Goal: Check status: Check status

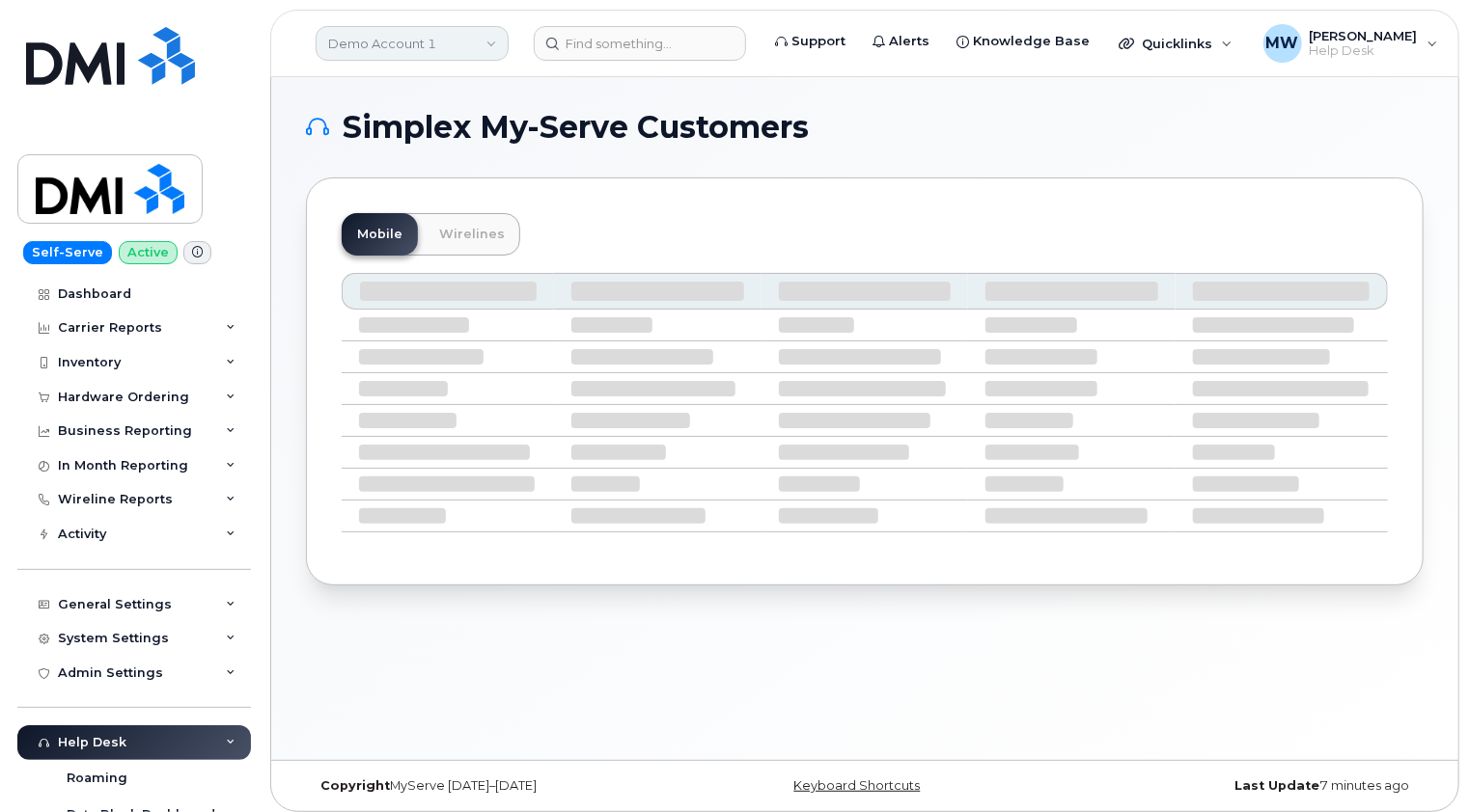
click at [490, 33] on link "Demo Account 1" at bounding box center [412, 43] width 193 height 35
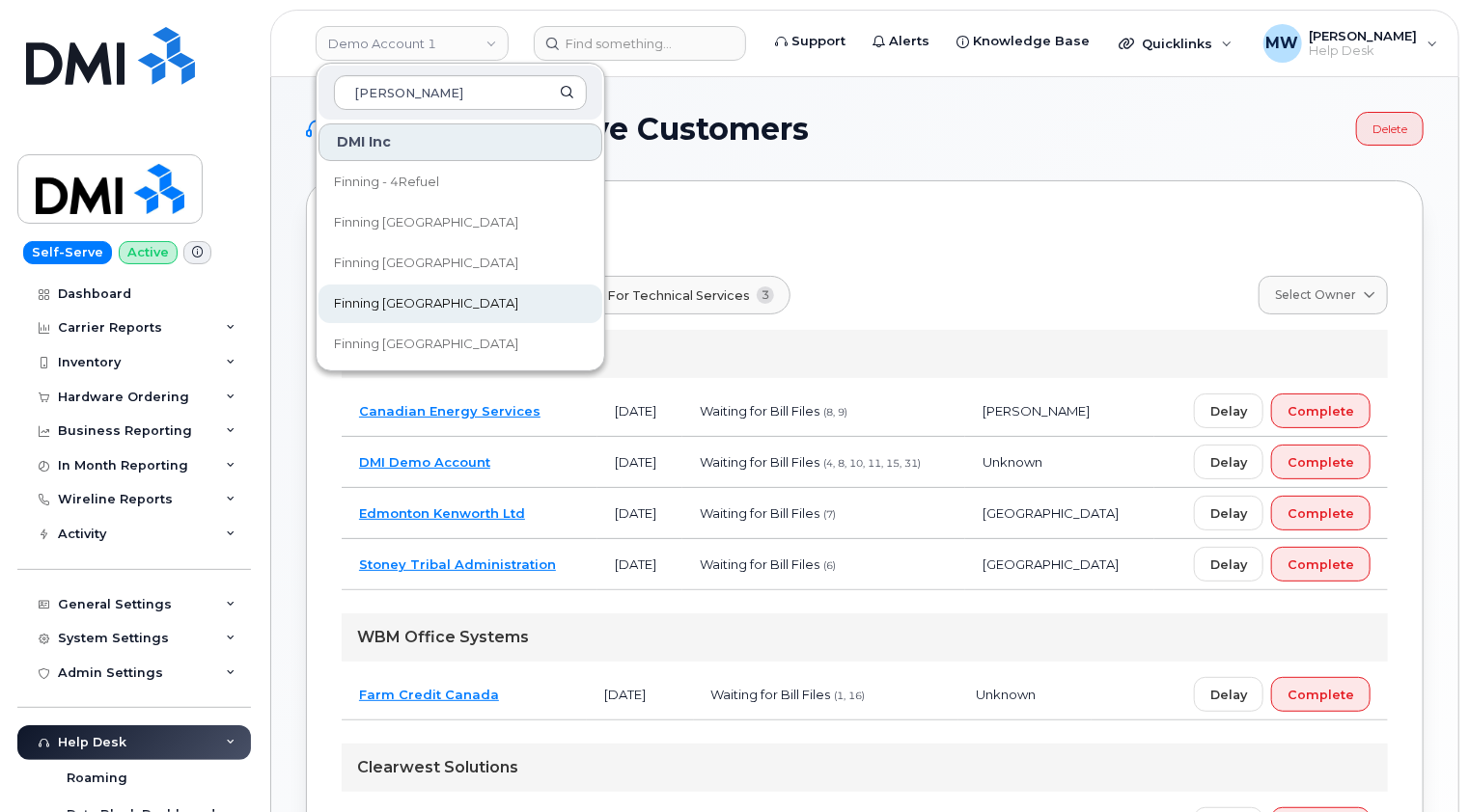
type input "[PERSON_NAME]"
click at [406, 309] on span "Finning [GEOGRAPHIC_DATA]" at bounding box center [426, 304] width 184 height 19
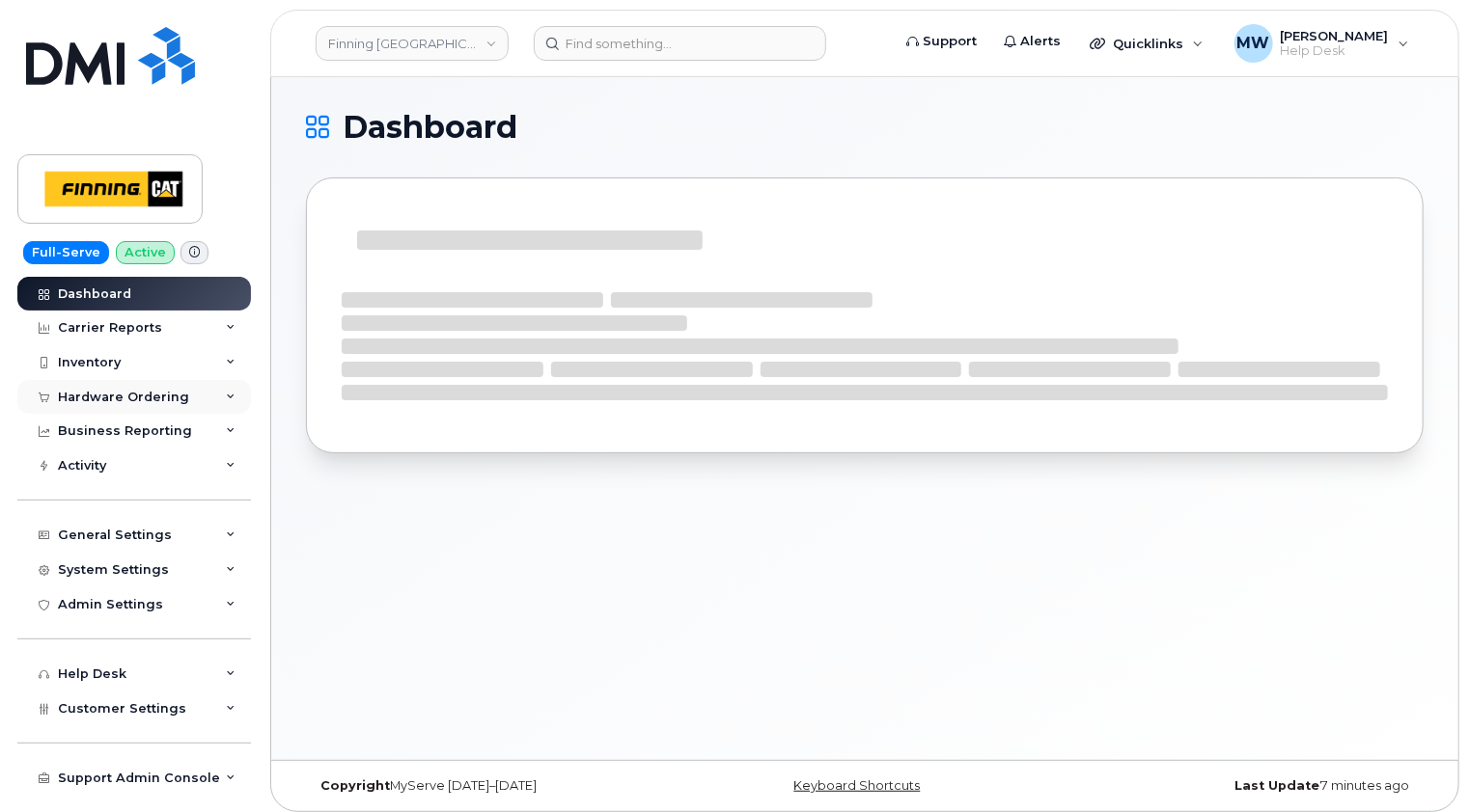
click at [166, 391] on div "Hardware Ordering" at bounding box center [124, 398] width 131 height 15
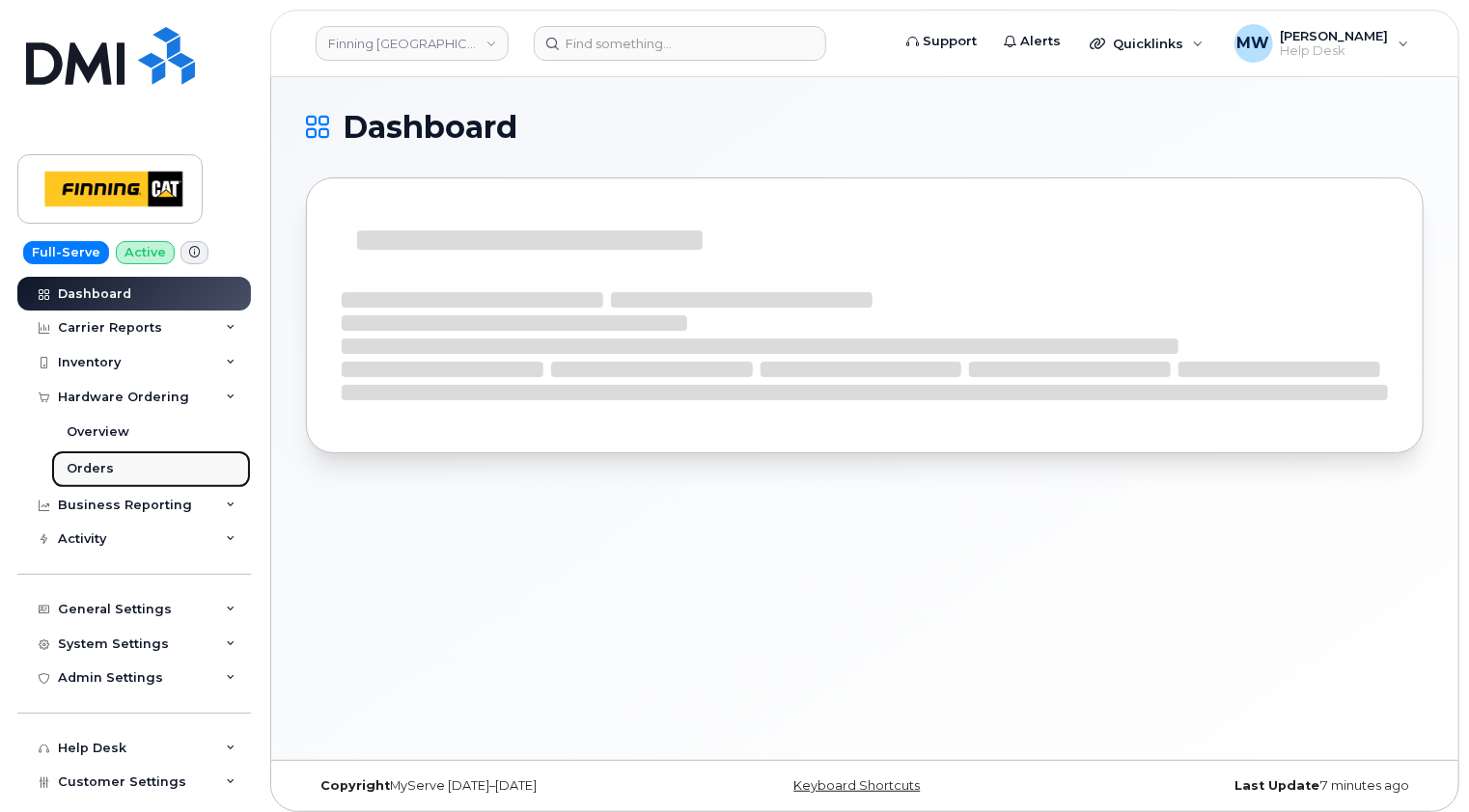
click at [91, 467] on div "Orders" at bounding box center [90, 469] width 47 height 17
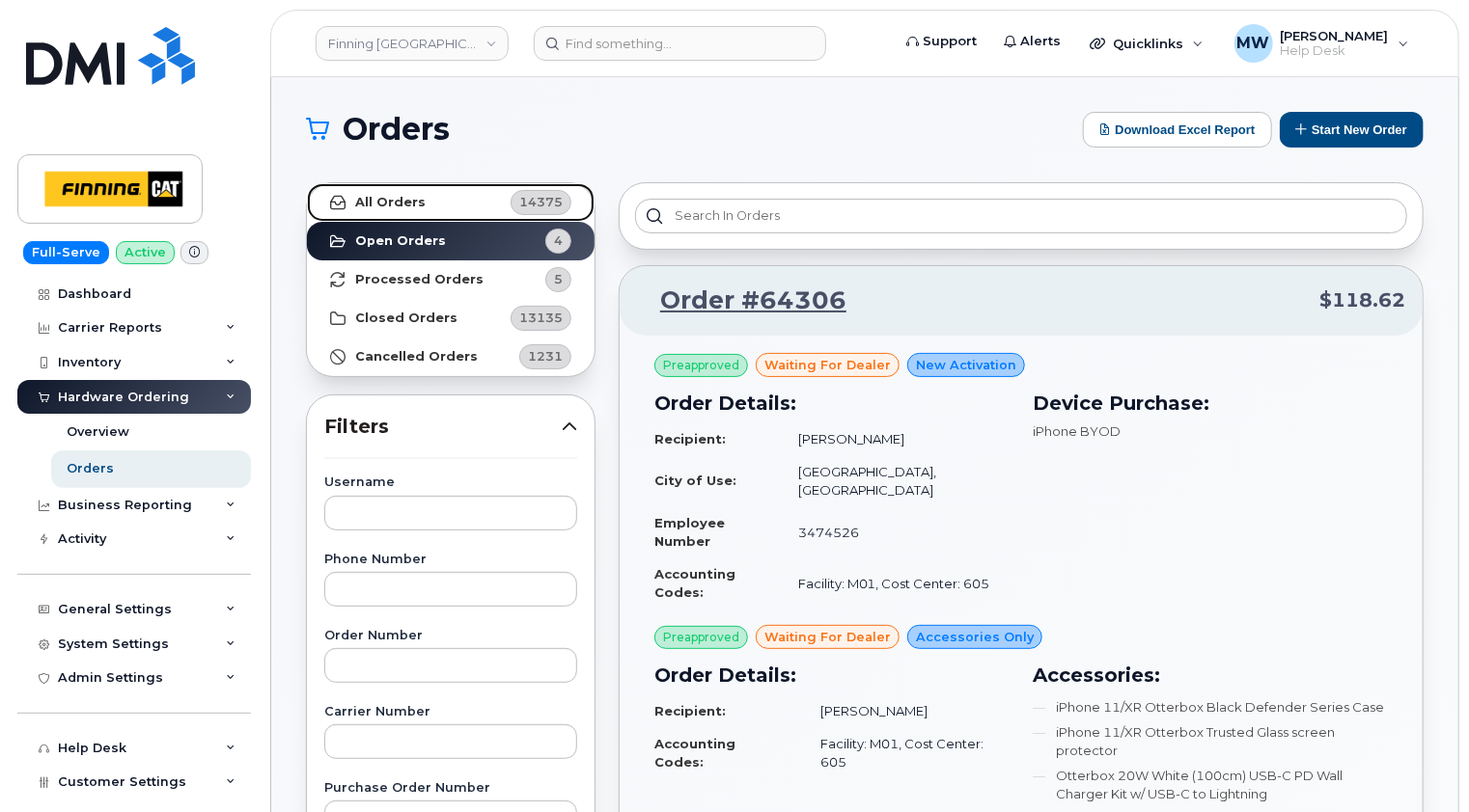
click at [421, 191] on link "All Orders 14375" at bounding box center [451, 203] width 288 height 39
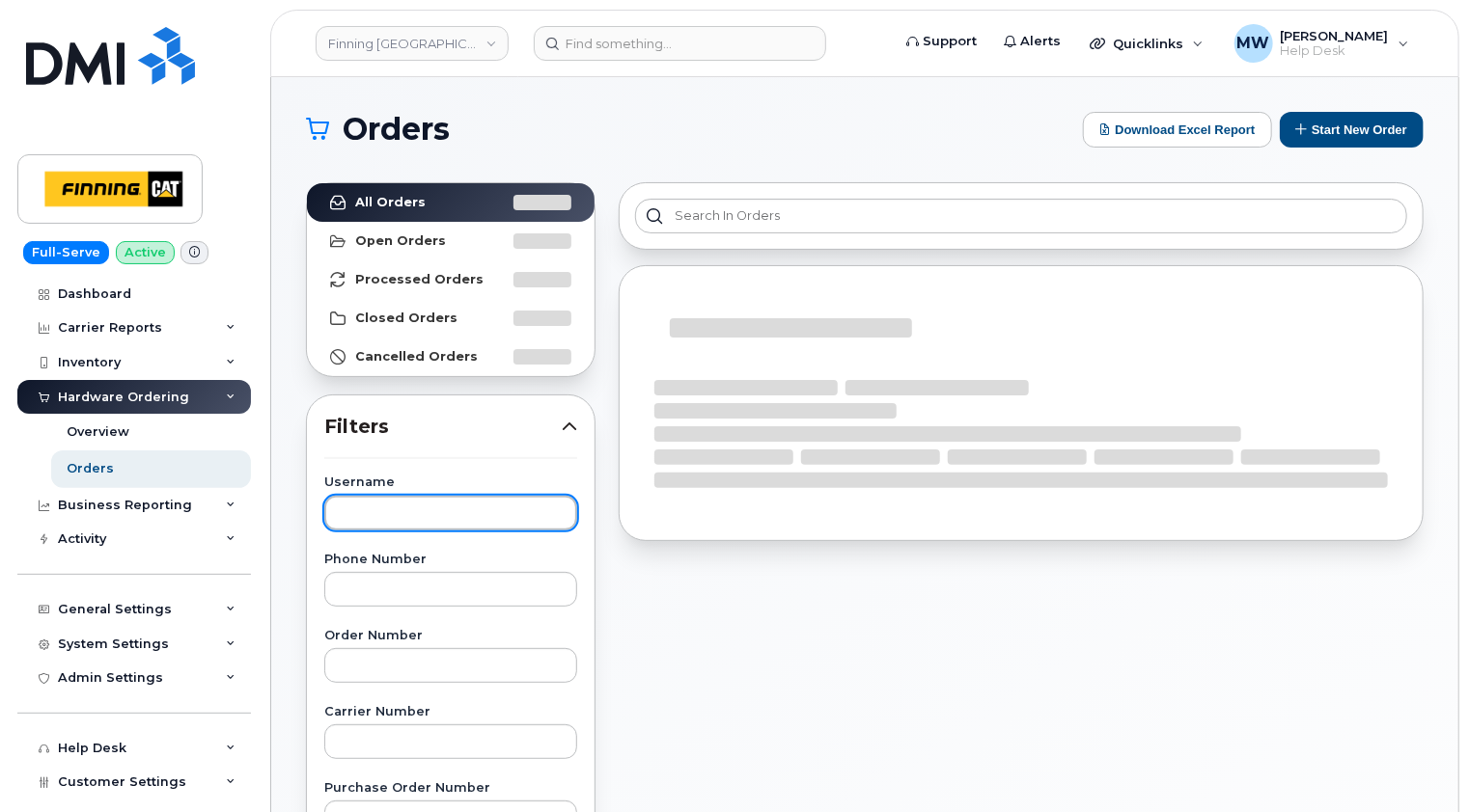
click at [407, 504] on input "text" at bounding box center [451, 514] width 253 height 35
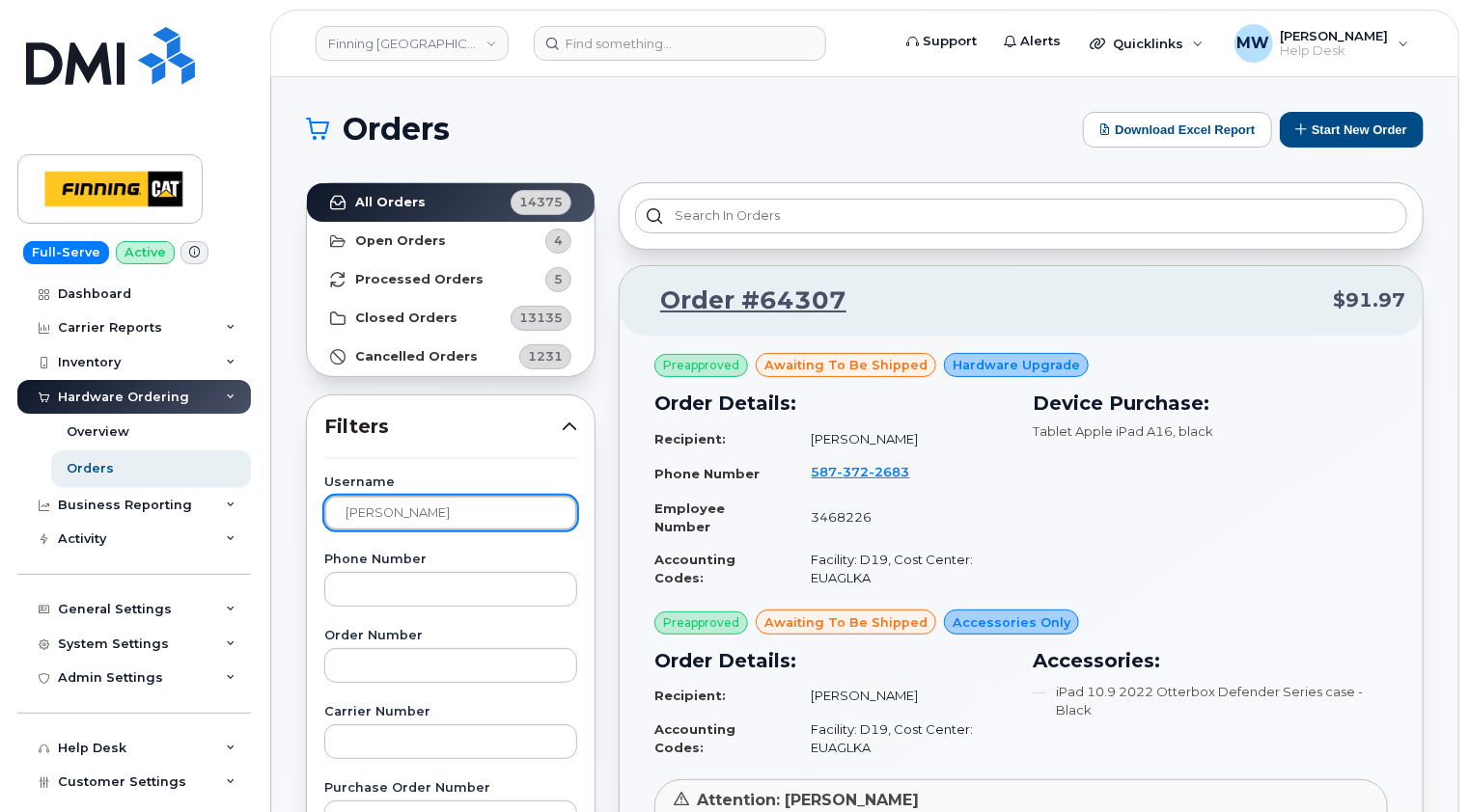
type input "cody wambold"
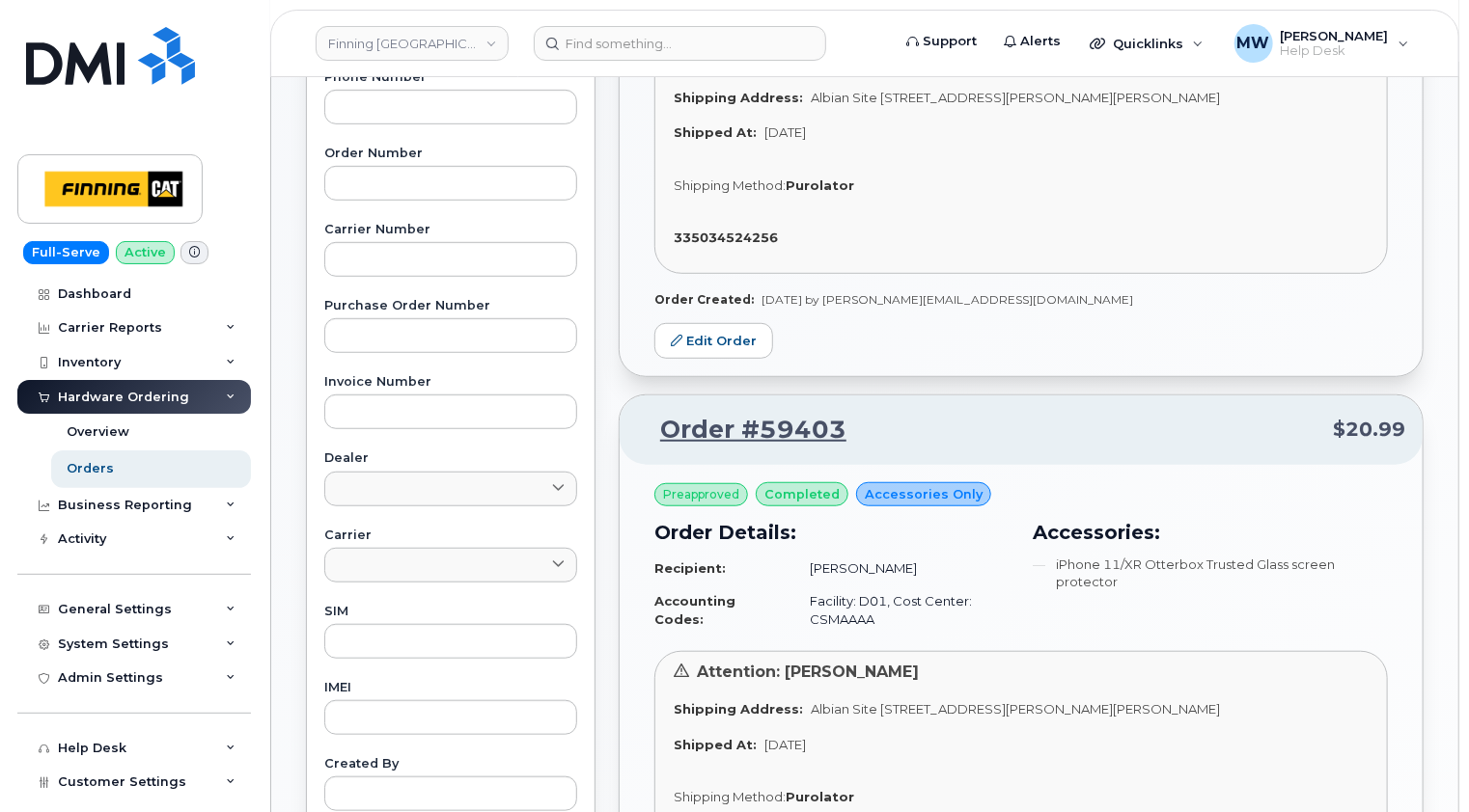
scroll to position [97, 0]
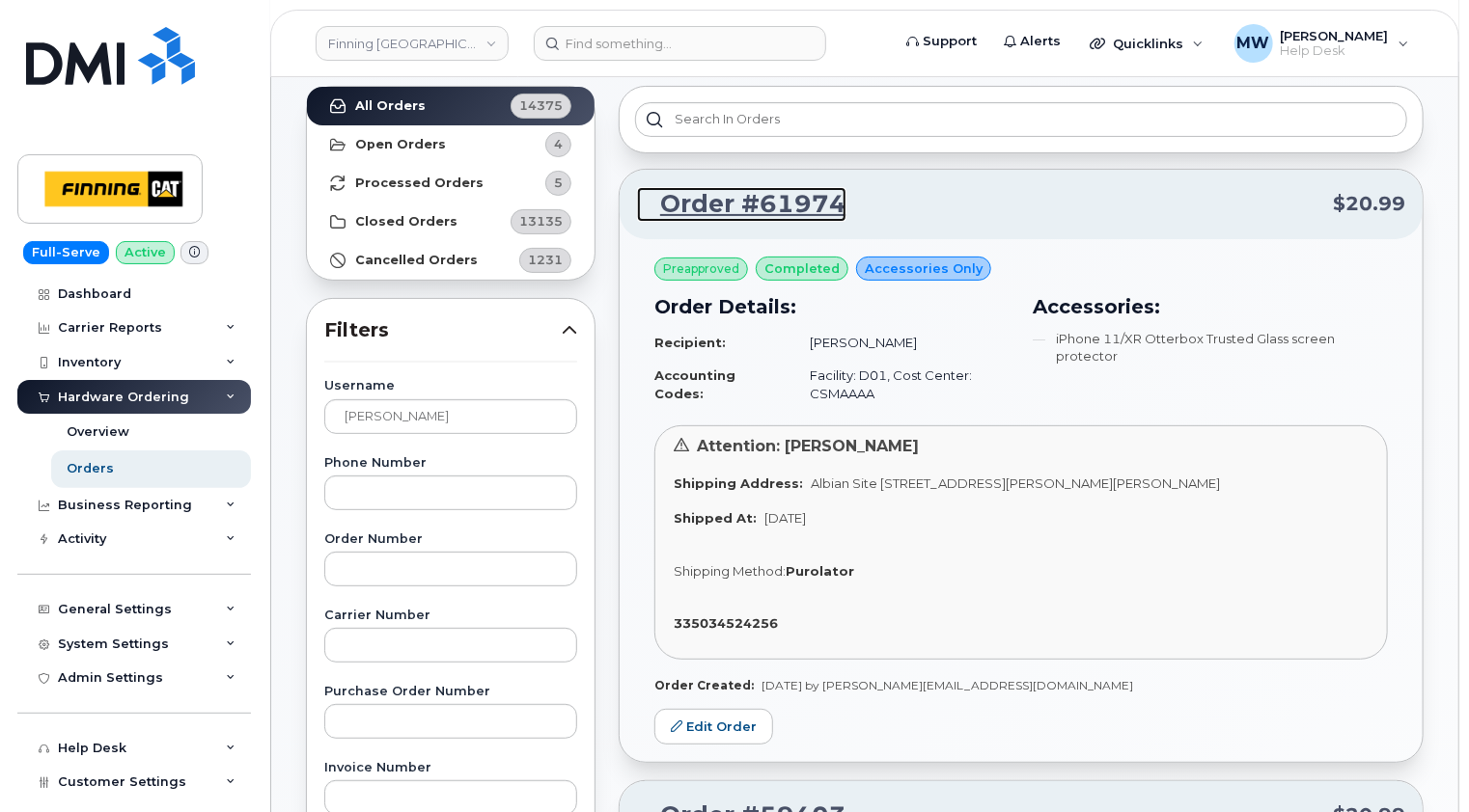
click at [800, 199] on link "Order #61974" at bounding box center [741, 205] width 210 height 35
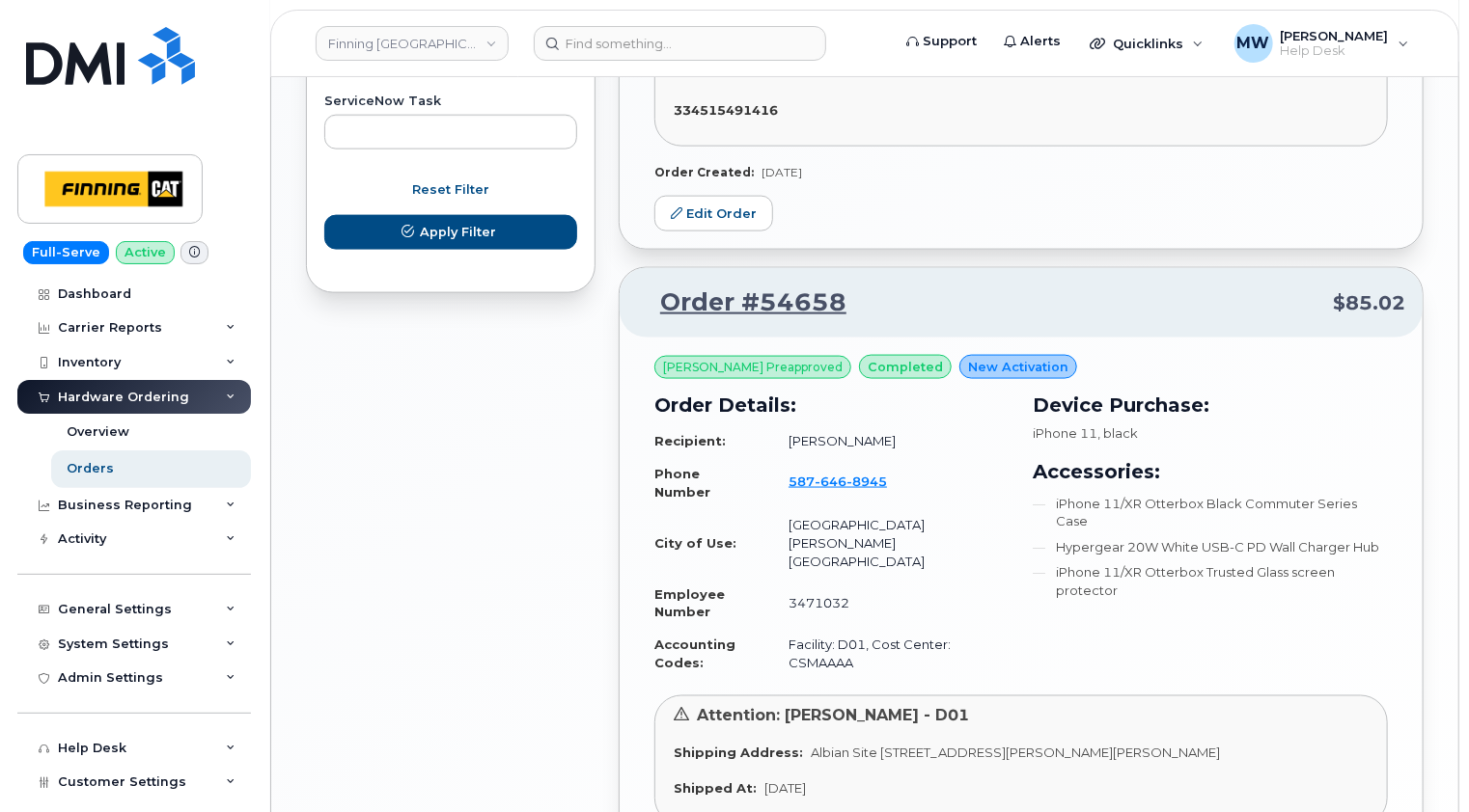
scroll to position [1254, 0]
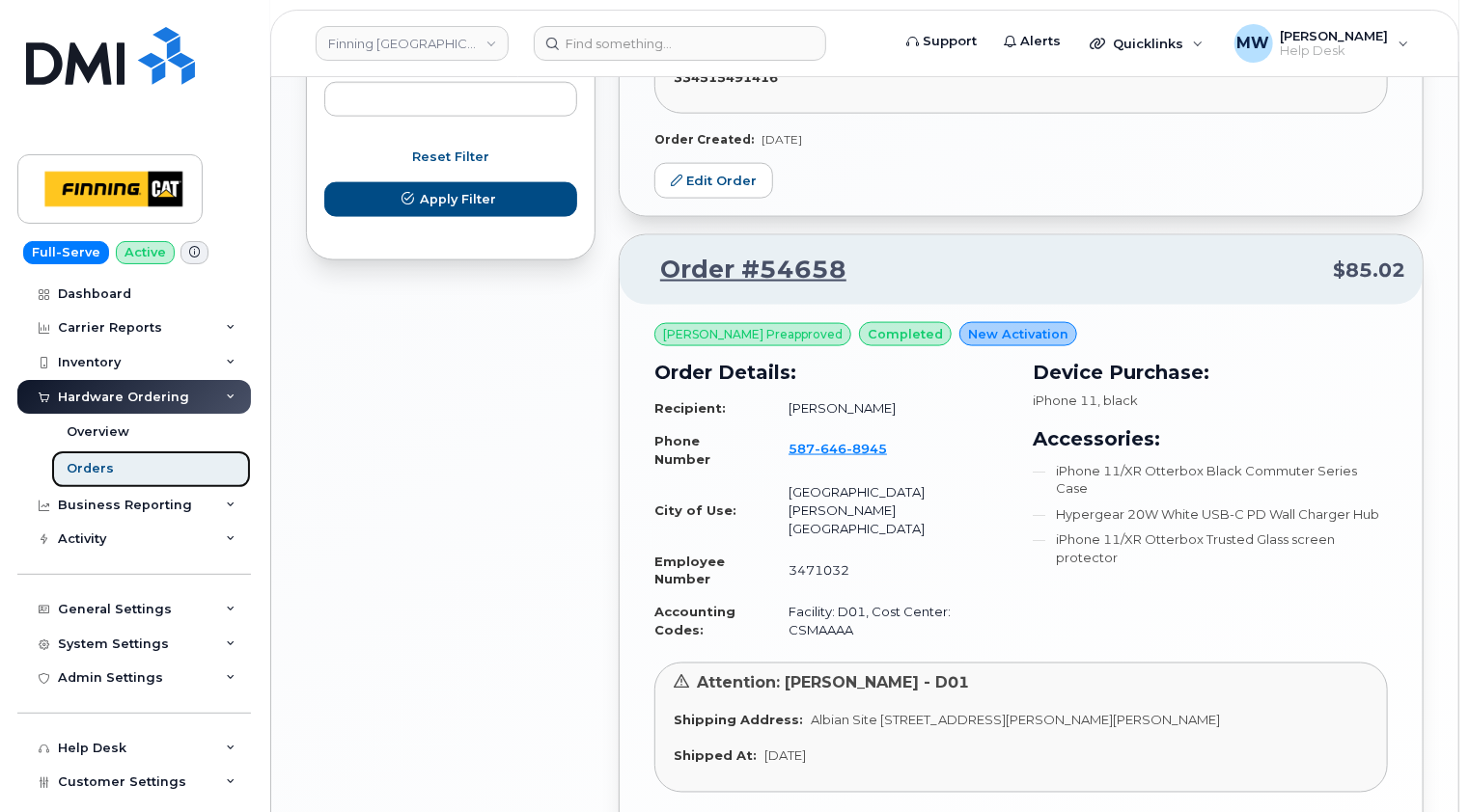
drag, startPoint x: 105, startPoint y: 462, endPoint x: 125, endPoint y: 453, distance: 21.9
click at [105, 462] on div "Orders" at bounding box center [90, 469] width 47 height 17
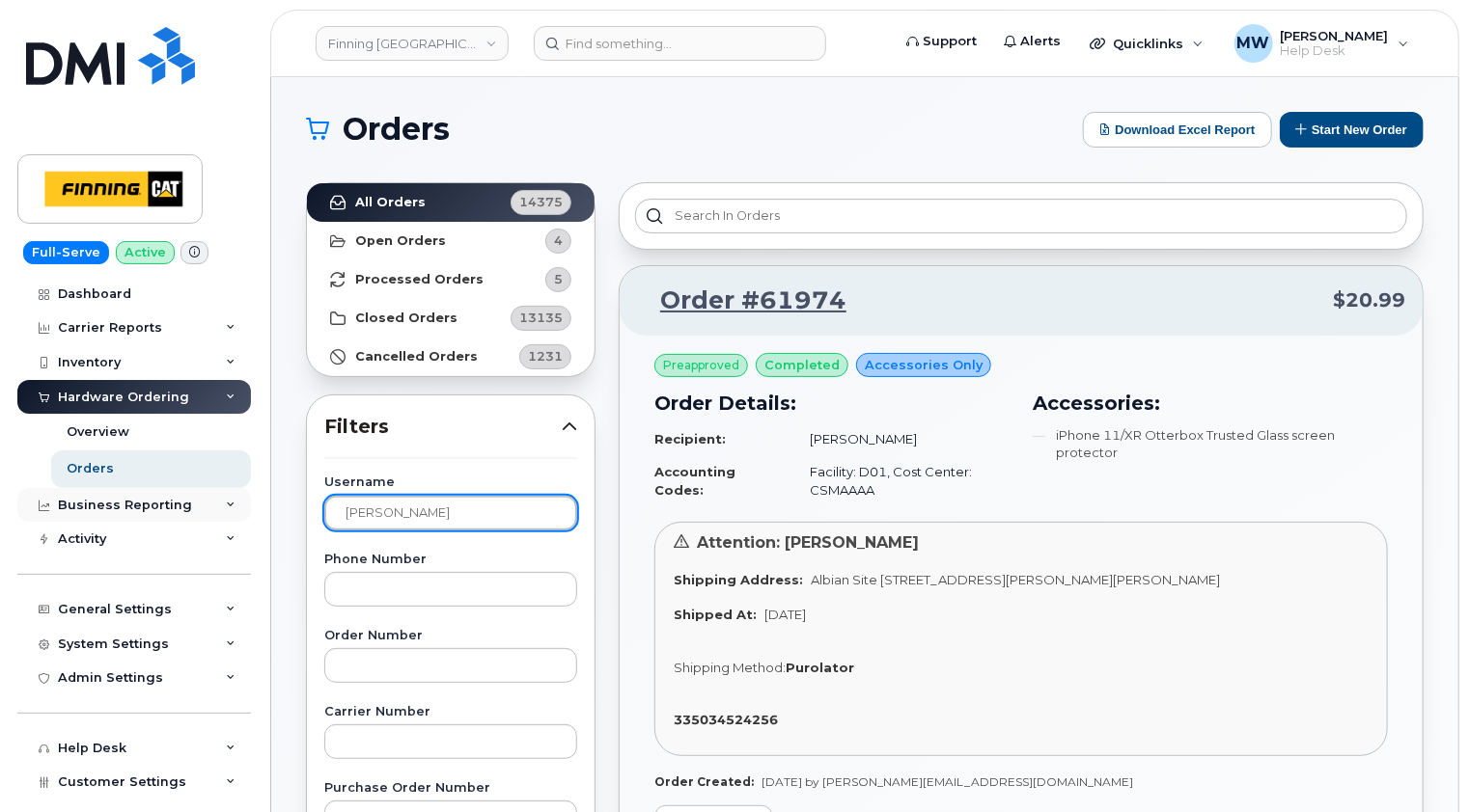
drag, startPoint x: 454, startPoint y: 517, endPoint x: 224, endPoint y: 518, distance: 230.0
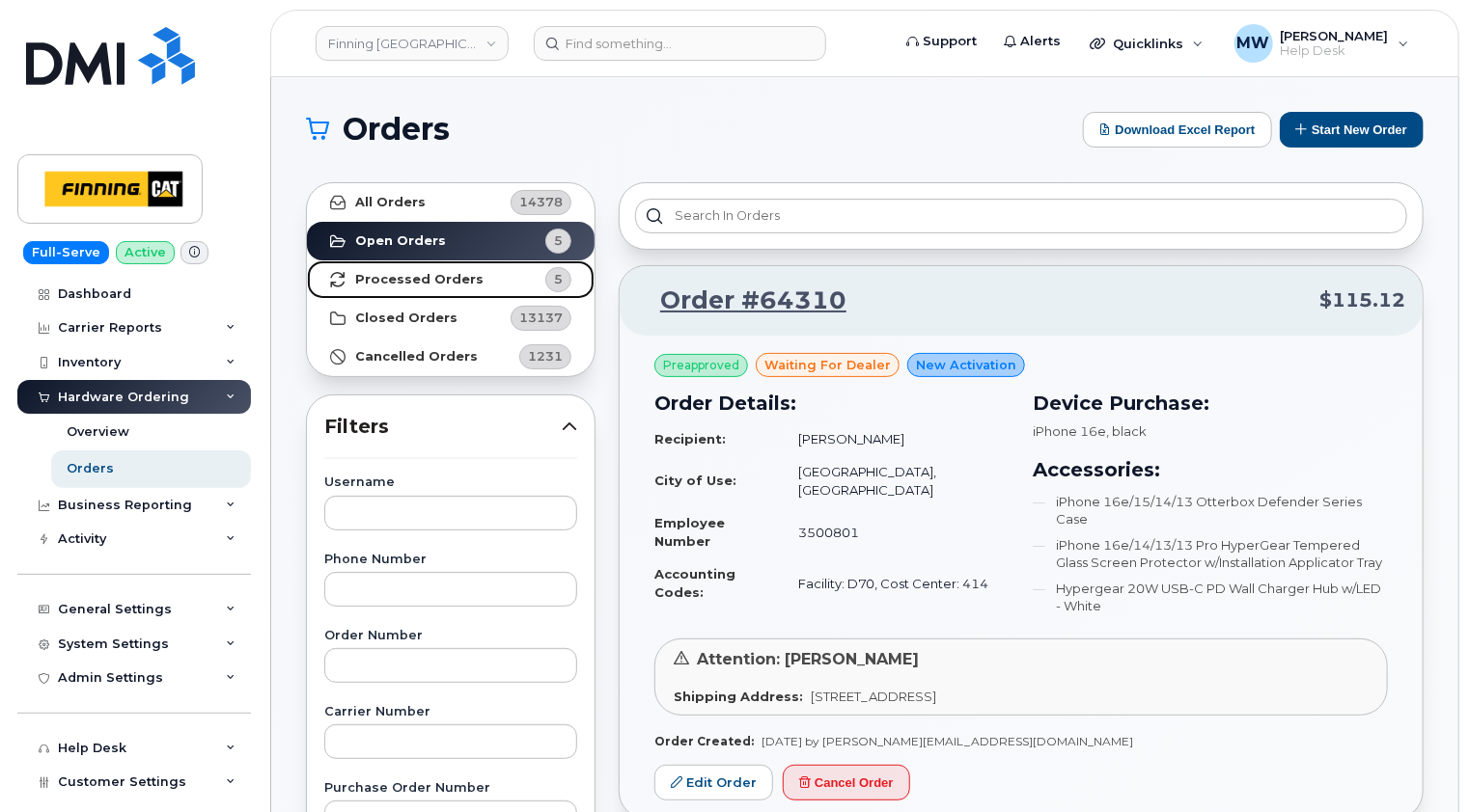
click at [438, 273] on strong "Processed Orders" at bounding box center [419, 280] width 128 height 15
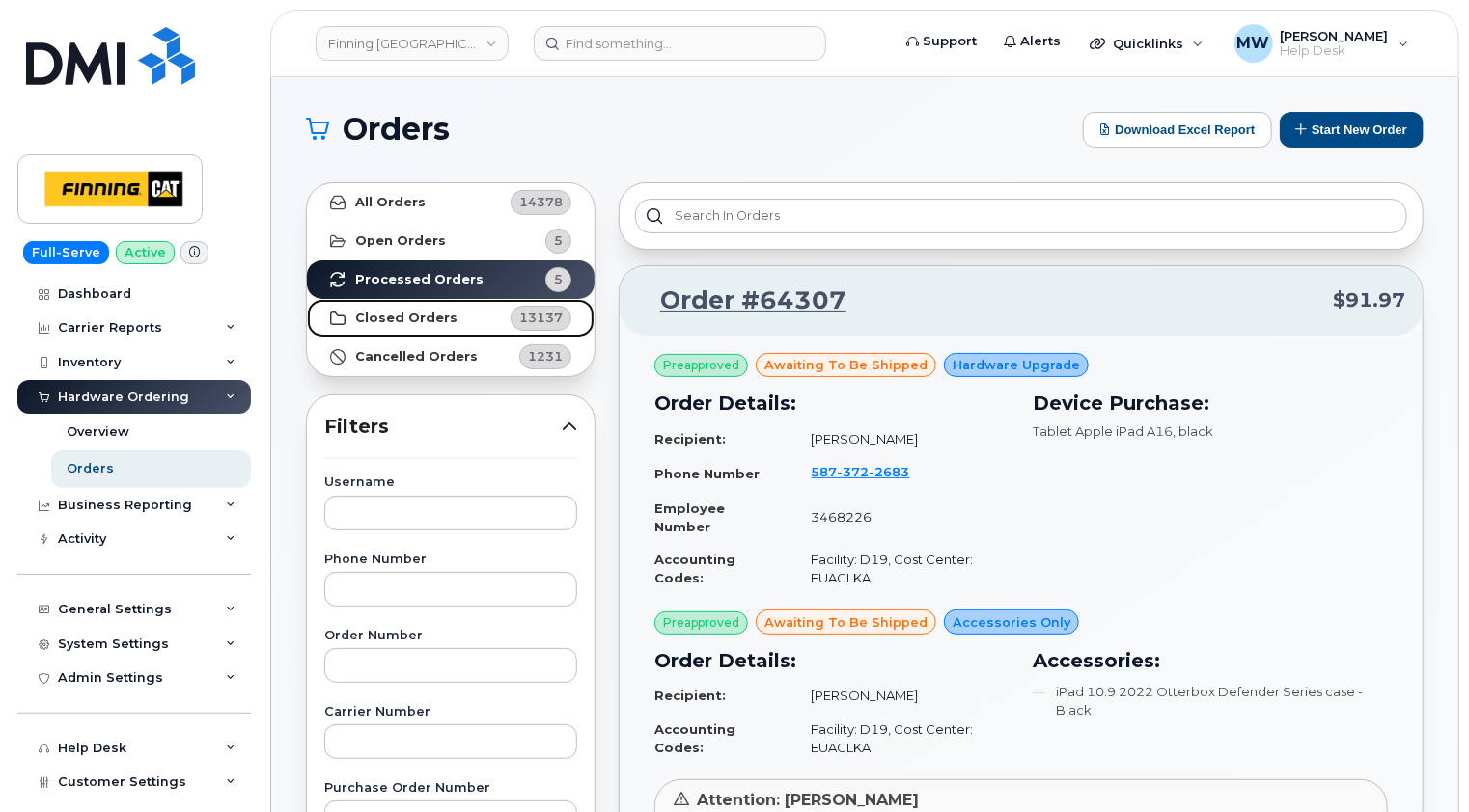
click at [421, 319] on strong "Closed Orders" at bounding box center [407, 319] width 102 height 15
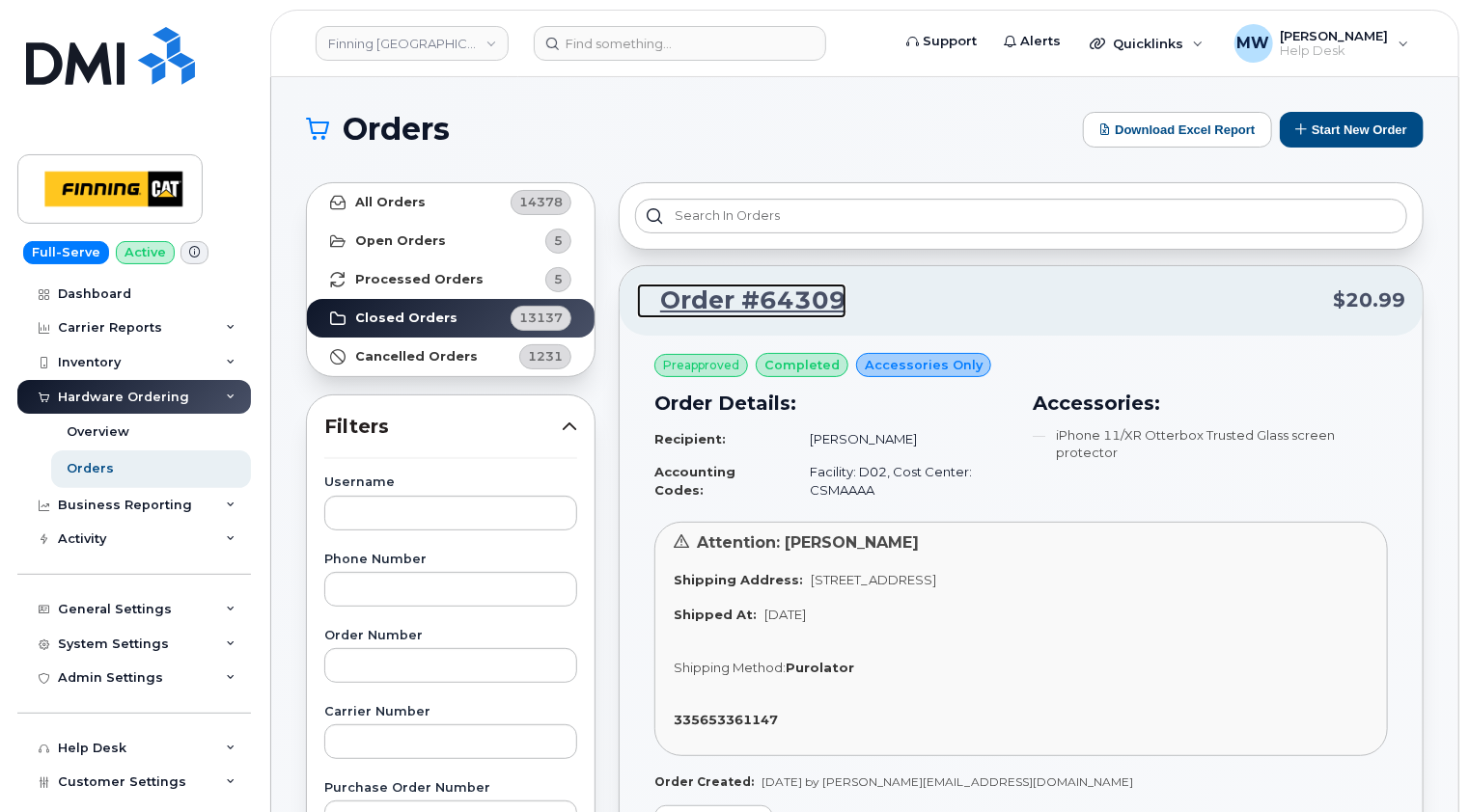
click at [776, 305] on link "Order #64309" at bounding box center [741, 301] width 210 height 35
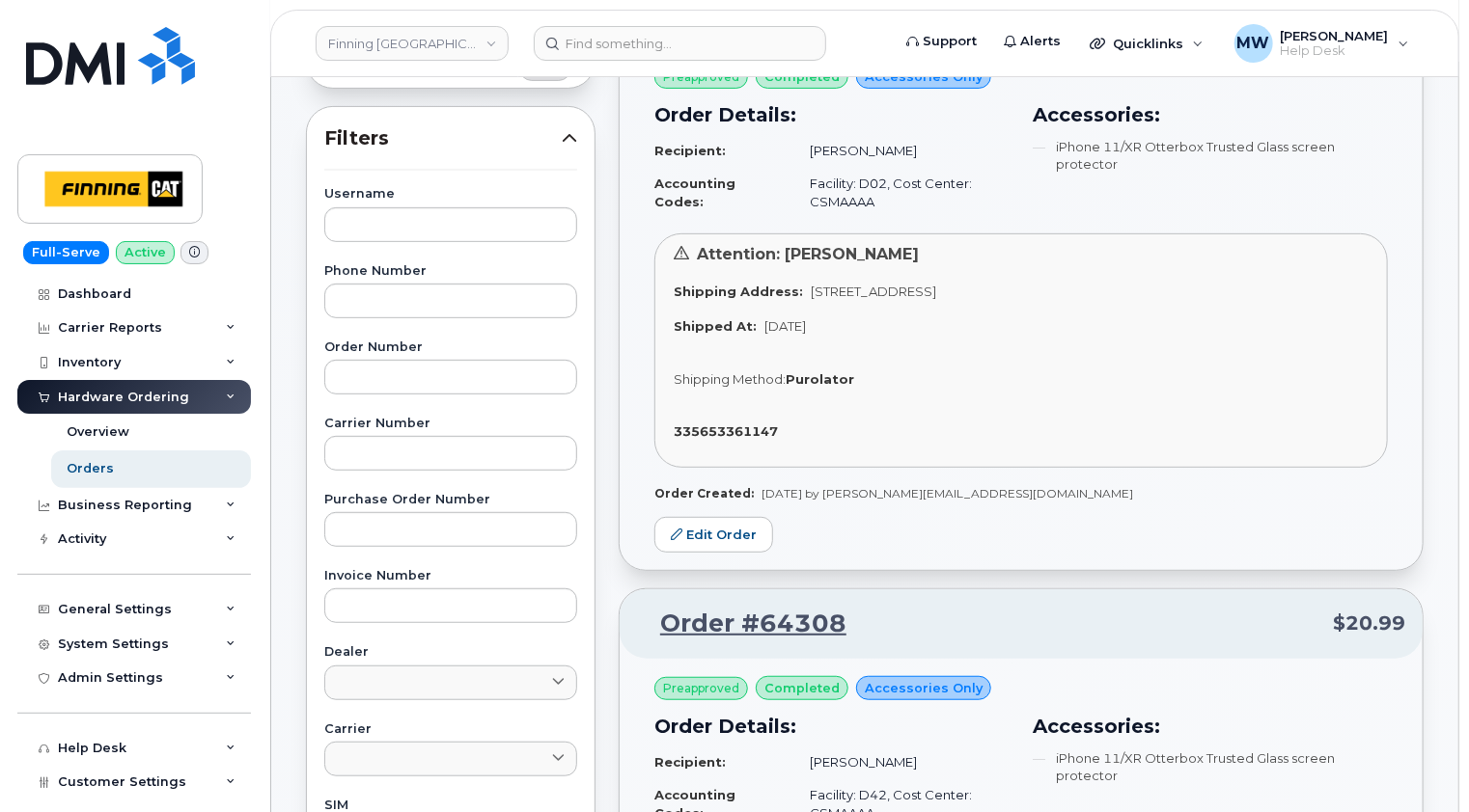
scroll to position [290, 0]
click at [761, 619] on link "Order #64308" at bounding box center [741, 623] width 210 height 35
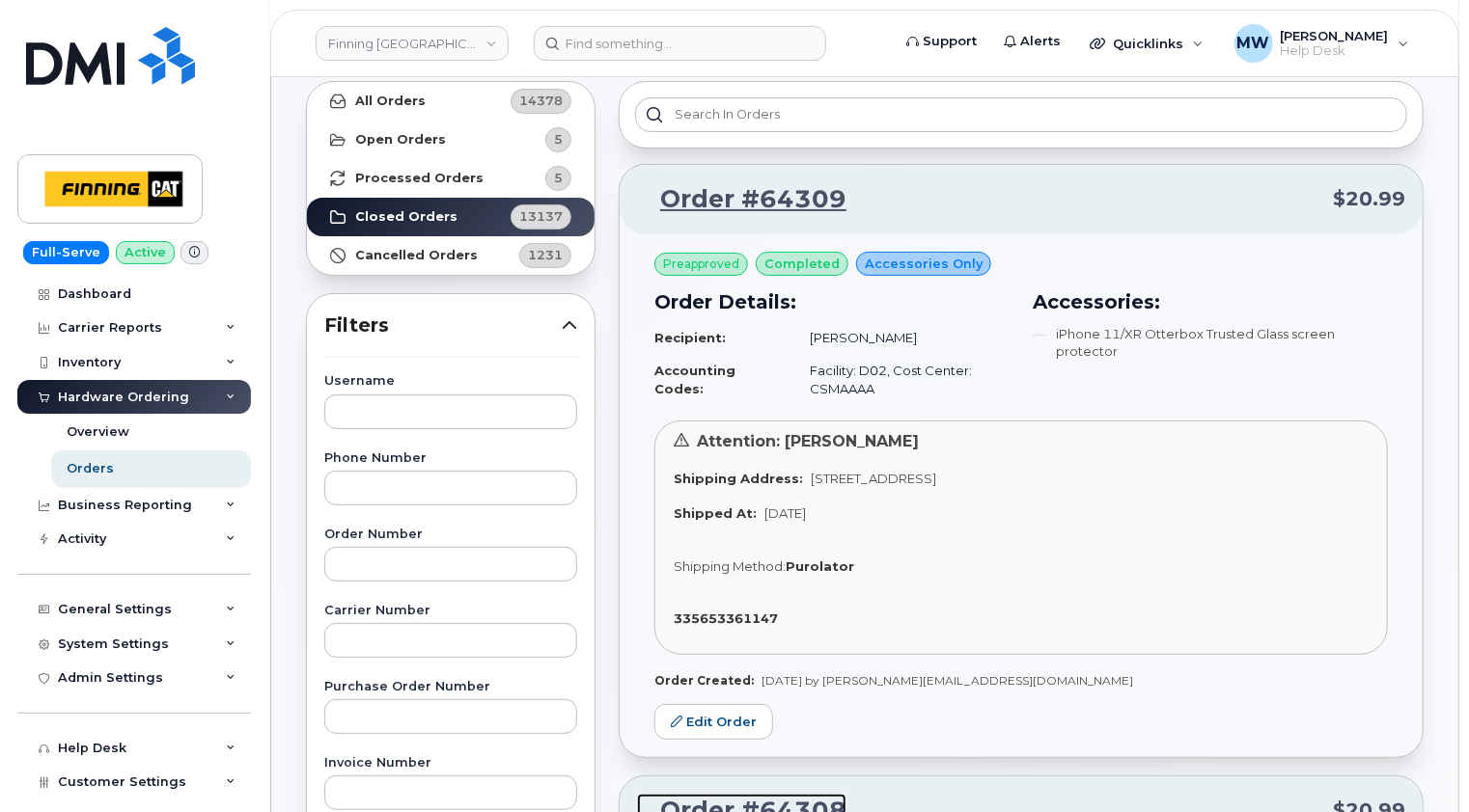
scroll to position [0, 0]
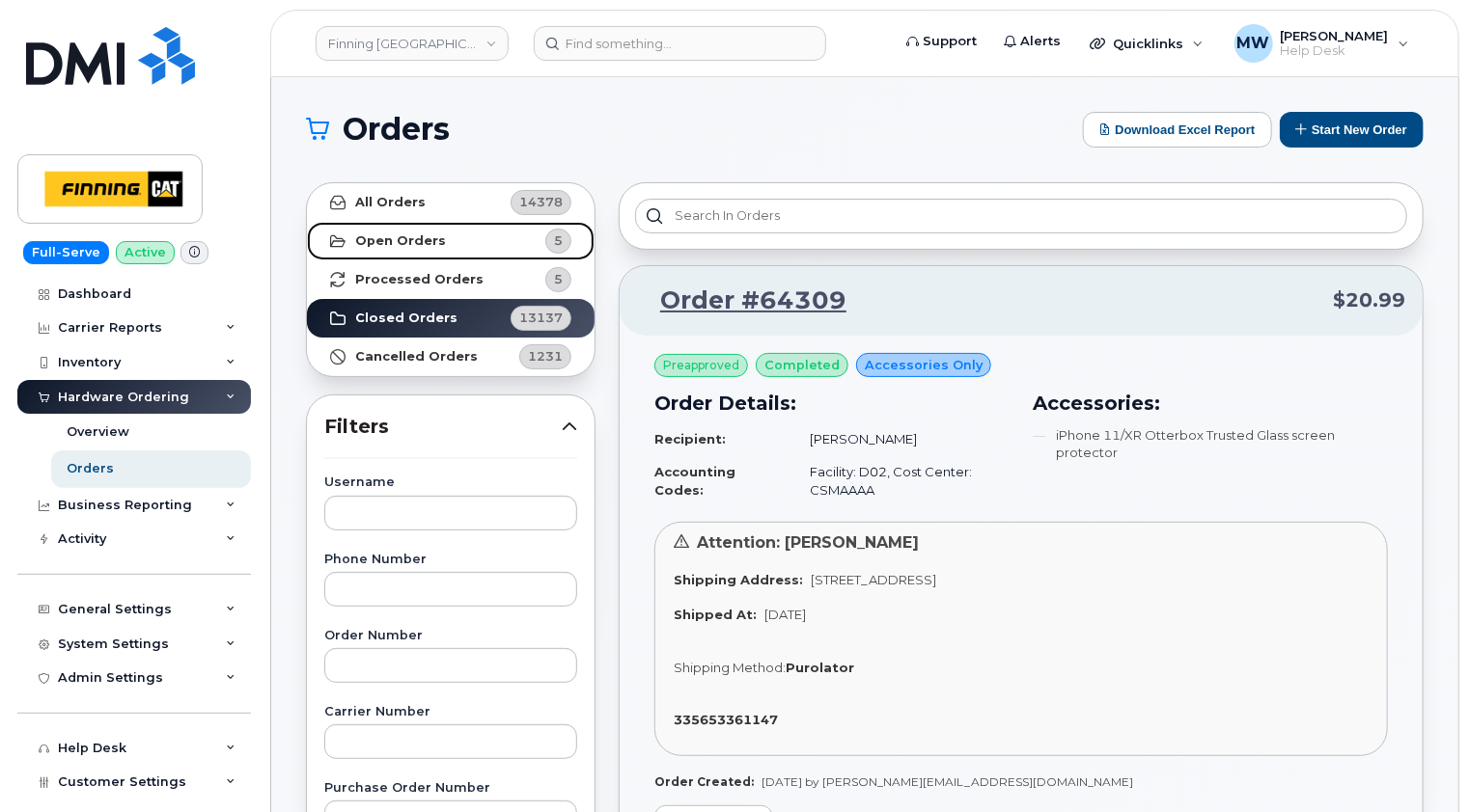
click at [442, 245] on link "Open Orders 5" at bounding box center [451, 241] width 288 height 39
